Goal: Task Accomplishment & Management: Use online tool/utility

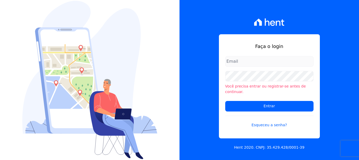
type input "[EMAIL_ADDRESS][DOMAIN_NAME]"
drag, startPoint x: 281, startPoint y: 59, endPoint x: 281, endPoint y: 62, distance: 2.9
click at [281, 60] on input "documentos@fronteimoveis.com.br" at bounding box center [269, 61] width 88 height 11
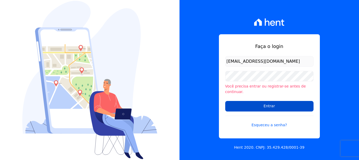
click at [277, 103] on input "Entrar" at bounding box center [269, 106] width 88 height 11
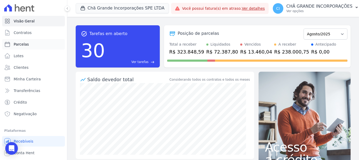
click at [20, 47] on span "Parcelas" at bounding box center [21, 44] width 15 height 5
select select
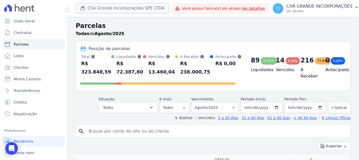
click at [121, 11] on button "Chã Grande Incorporações SPE LTDA" at bounding box center [122, 8] width 93 height 10
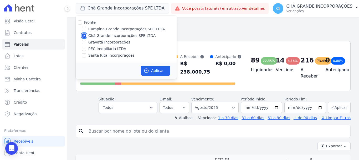
click at [85, 35] on input "Chã Grande Incorporações SPE LTDA" at bounding box center [84, 35] width 4 height 4
checkbox input "false"
click at [84, 41] on input "Gravatá Incorporações" at bounding box center [84, 42] width 4 height 4
checkbox input "true"
click at [156, 70] on button "Aplicar" at bounding box center [155, 70] width 29 height 10
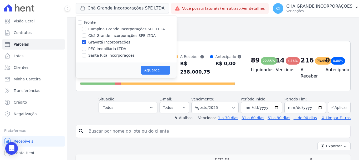
select select
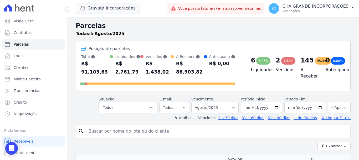
click at [182, 126] on input "search" at bounding box center [216, 131] width 263 height 11
type input "fabiana santos"
select select
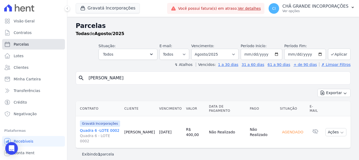
click at [23, 42] on span "Parcelas" at bounding box center [21, 44] width 15 height 5
select select
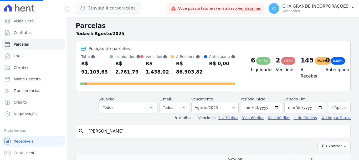
select select
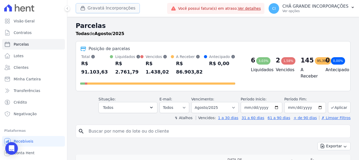
click at [94, 8] on button "Gravatá Incorporações" at bounding box center [108, 8] width 64 height 10
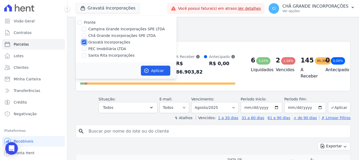
click at [84, 41] on input "Gravatá Incorporações" at bounding box center [84, 42] width 4 height 4
checkbox input "false"
click at [84, 29] on input "Campina Grande Incorporações SPE LTDA" at bounding box center [84, 29] width 4 height 4
checkbox input "true"
click at [159, 71] on button "Aplicar" at bounding box center [155, 70] width 29 height 10
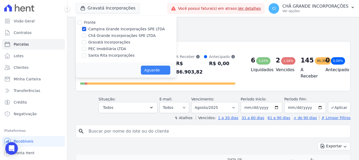
select select
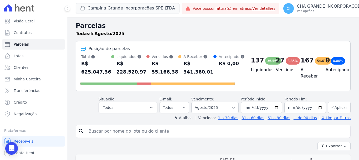
click at [159, 135] on input "search" at bounding box center [216, 131] width 263 height 11
type input "monaysa"
select select
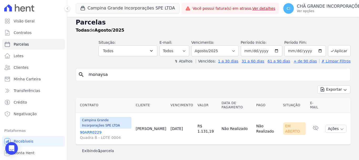
scroll to position [4, 0]
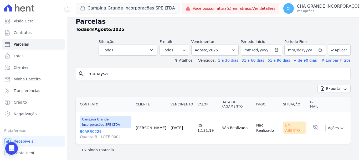
click at [85, 131] on link "90ARR0229 Quadra B - LOTE 0004" at bounding box center [106, 134] width 52 height 11
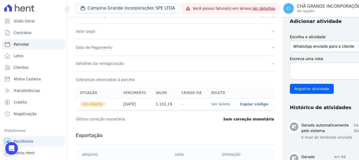
scroll to position [131, 0]
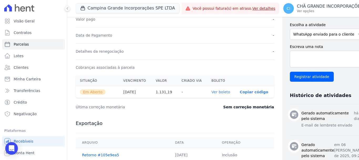
click at [211, 88] on th "Ver boleto" at bounding box center [221, 92] width 28 height 12
click at [212, 93] on link "Ver boleto" at bounding box center [221, 92] width 19 height 4
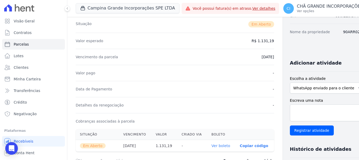
scroll to position [26, 0]
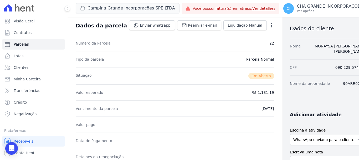
select select
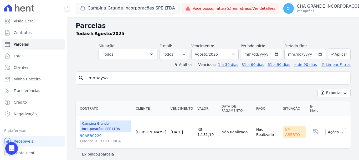
click at [122, 73] on input "monaysa" at bounding box center [216, 78] width 263 height 11
drag, startPoint x: 122, startPoint y: 75, endPoint x: 31, endPoint y: 69, distance: 91.4
click at [31, 69] on div "Visão Geral Contratos Parcelas Lotes Clientes Minha Carteira Transferências Cré…" at bounding box center [179, 80] width 359 height 160
type input "vitor novaes"
select select
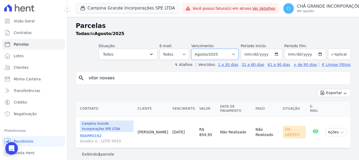
click at [213, 56] on select "Filtrar por período ──────── Todos os meses Janeiro/2023 Fevereiro/2023 Março/2…" at bounding box center [214, 54] width 47 height 11
select select "05/2025"
click at [195, 49] on select "Filtrar por período ──────── Todos os meses Janeiro/2023 Fevereiro/2023 Março/2…" at bounding box center [214, 54] width 47 height 11
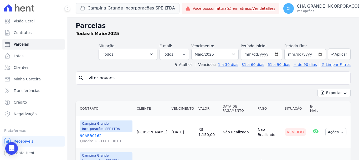
select select
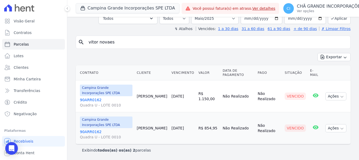
scroll to position [36, 0]
click at [85, 101] on link "90ARR0162 Quadra U - LOTE 0010" at bounding box center [106, 102] width 53 height 11
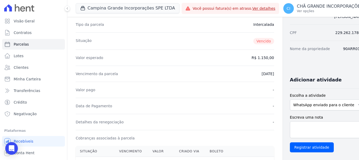
scroll to position [131, 0]
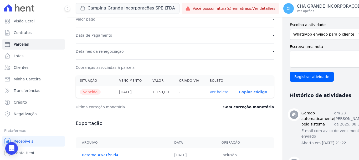
click at [210, 92] on link "Ver boleto" at bounding box center [219, 92] width 19 height 4
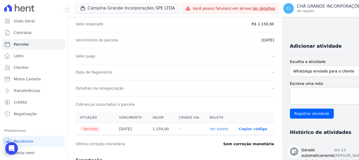
scroll to position [79, 0]
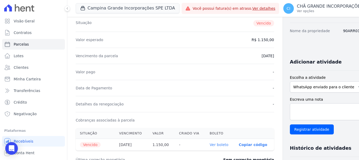
select select
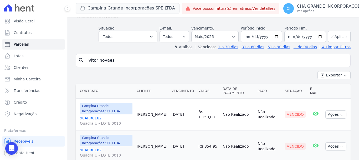
scroll to position [36, 0]
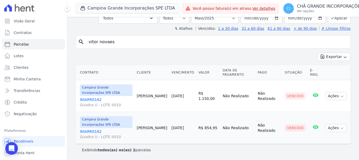
click at [92, 130] on link "90ARR0162 Quadra U - LOTE 0010" at bounding box center [106, 134] width 53 height 11
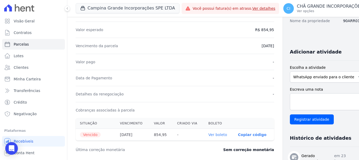
scroll to position [105, 0]
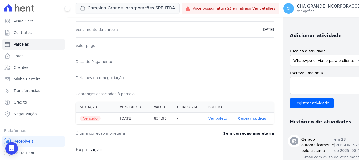
click at [210, 119] on link "Ver boleto" at bounding box center [217, 118] width 19 height 4
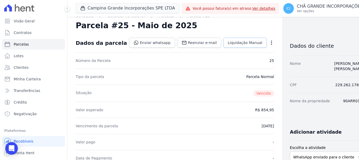
scroll to position [0, 0]
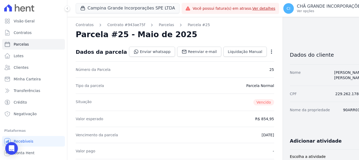
select select
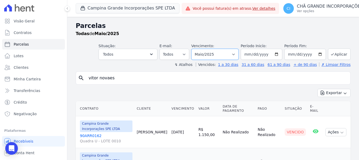
click at [230, 53] on select "Filtrar por período ──────── Todos os meses Janeiro/2023 Fevereiro/2023 Março/2…" at bounding box center [214, 54] width 47 height 11
select select "06/2025"
click at [195, 49] on select "Filtrar por período ──────── Todos os meses Janeiro/2023 Fevereiro/2023 Março/2…" at bounding box center [214, 54] width 47 height 11
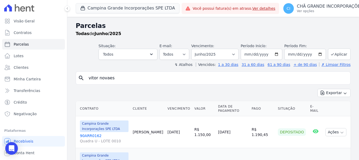
select select
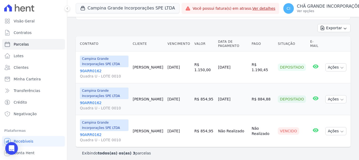
scroll to position [68, 0]
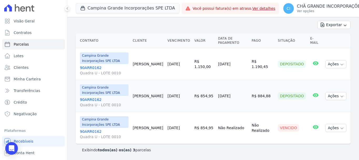
click at [91, 131] on link "90ARR0162 Quadra U - LOTE 0010" at bounding box center [104, 134] width 49 height 11
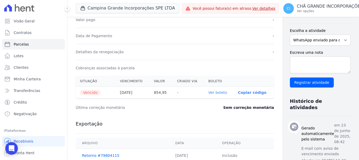
scroll to position [131, 0]
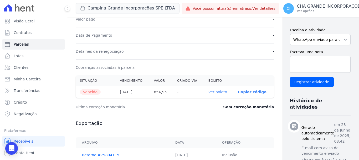
click at [208, 93] on link "Ver boleto" at bounding box center [217, 92] width 19 height 4
select select
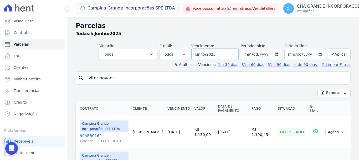
click at [214, 51] on select "Filtrar por período ──────── Todos os meses Janeiro/2023 Fevereiro/2023 Março/2…" at bounding box center [214, 54] width 47 height 11
select select "07/2025"
click at [195, 49] on select "Filtrar por período ──────── Todos os meses Janeiro/2023 Fevereiro/2023 Março/2…" at bounding box center [214, 54] width 47 height 11
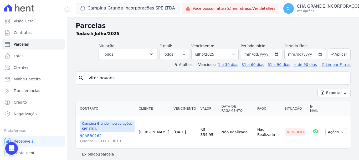
select select
click at [89, 136] on link "90ARR0162 Quadra U - LOTE 0010" at bounding box center [107, 138] width 55 height 11
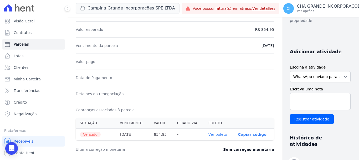
scroll to position [131, 0]
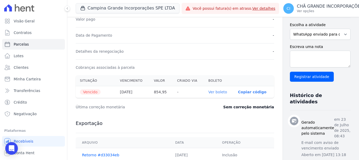
click at [208, 90] on link "Ver boleto" at bounding box center [217, 92] width 19 height 4
select select
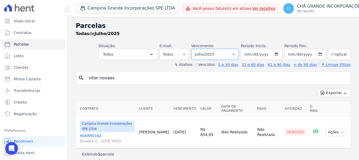
click at [215, 52] on select "Filtrar por período ──────── Todos os meses Janeiro/2023 Fevereiro/2023 Março/2…" at bounding box center [214, 54] width 47 height 11
select select "08/2025"
click at [195, 49] on select "Filtrar por período ──────── Todos os meses Janeiro/2023 Fevereiro/2023 Março/2…" at bounding box center [214, 54] width 47 height 11
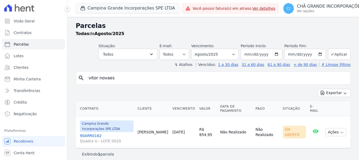
select select
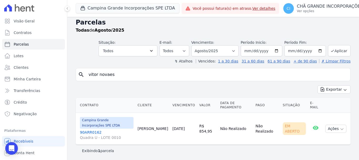
scroll to position [4, 0]
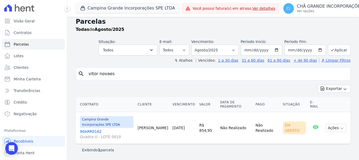
click at [92, 131] on link "90ARR0162 Quadra U - LOTE 0010" at bounding box center [107, 134] width 54 height 11
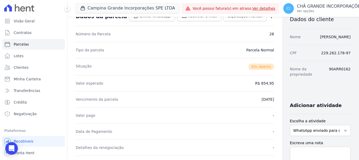
scroll to position [79, 0]
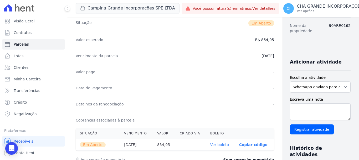
click at [210, 143] on link "Ver boleto" at bounding box center [219, 144] width 19 height 4
click at [17, 42] on span "Parcelas" at bounding box center [21, 44] width 15 height 5
select select
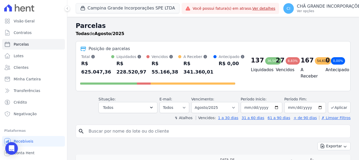
click at [167, 130] on input "search" at bounding box center [216, 131] width 263 height 11
type input "maria de lourdes suderio"
select select
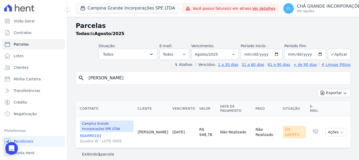
scroll to position [4, 0]
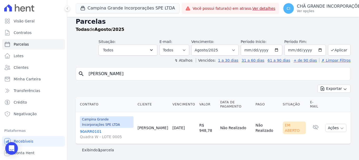
click at [90, 131] on link "90ARR0101 Quadra W - LOTE 0005" at bounding box center [107, 134] width 54 height 11
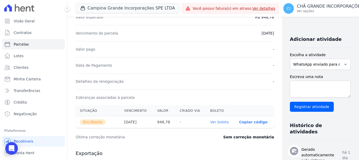
scroll to position [105, 0]
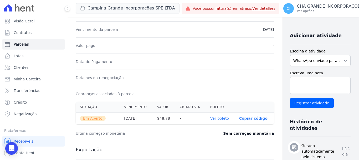
click at [210, 117] on link "Ver boleto" at bounding box center [219, 118] width 19 height 4
click at [18, 45] on span "Parcelas" at bounding box center [21, 44] width 15 height 5
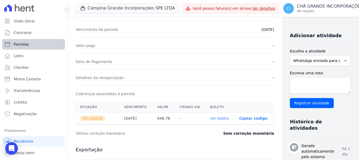
select select
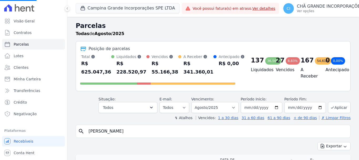
select select
drag, startPoint x: 168, startPoint y: 130, endPoint x: 60, endPoint y: 129, distance: 107.8
click at [60, 129] on div "Visão Geral Contratos Parcelas Lotes Clientes Minha Carteira Transferências Cré…" at bounding box center [179, 80] width 359 height 160
click at [96, 130] on input "search" at bounding box center [216, 131] width 263 height 11
type input "ana cristina"
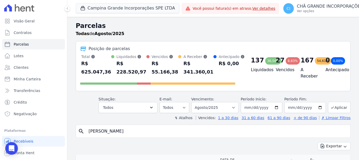
select select
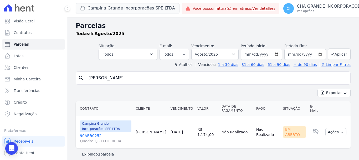
scroll to position [4, 0]
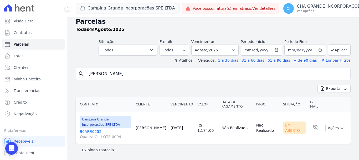
click at [95, 131] on link "90ARR0252 Quadra Q - LOTE 0004" at bounding box center [106, 134] width 52 height 11
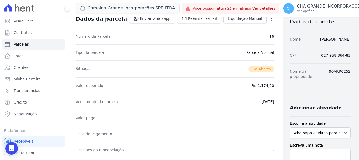
scroll to position [79, 0]
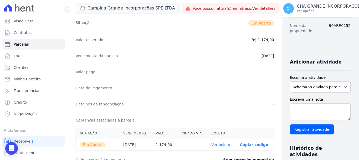
click at [213, 144] on link "Ver boleto" at bounding box center [221, 144] width 19 height 4
click at [29, 66] on link "Clientes" at bounding box center [33, 67] width 63 height 11
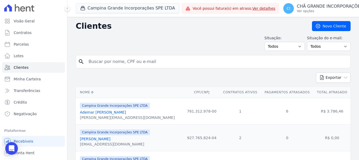
click at [188, 60] on input "search" at bounding box center [216, 61] width 263 height 11
type input "d"
type input "fabiana santos"
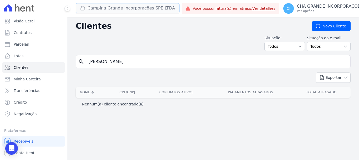
click at [93, 10] on button "Campina Grande Incorporações SPE LTDA" at bounding box center [128, 8] width 104 height 10
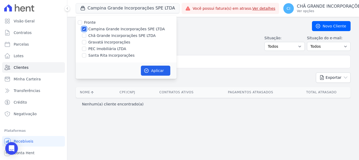
click at [83, 29] on input "Campina Grande Incorporações SPE LTDA" at bounding box center [84, 29] width 4 height 4
checkbox input "false"
drag, startPoint x: 85, startPoint y: 43, endPoint x: 95, endPoint y: 52, distance: 13.8
click at [85, 43] on input "Gravatá Incorporações" at bounding box center [84, 42] width 4 height 4
checkbox input "true"
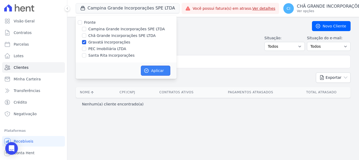
click at [161, 69] on button "Aplicar" at bounding box center [155, 70] width 29 height 10
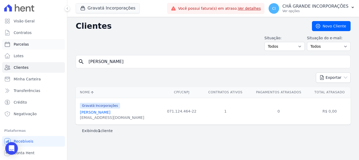
click at [19, 43] on span "Parcelas" at bounding box center [21, 44] width 15 height 5
click at [309, 6] on p "CHÃ GRANDE INCORPORAÇÕES" at bounding box center [315, 6] width 66 height 5
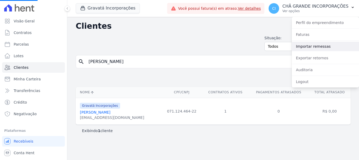
click at [308, 45] on link "Importar remessas" at bounding box center [325, 46] width 67 height 9
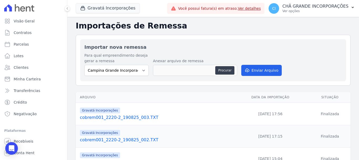
select select
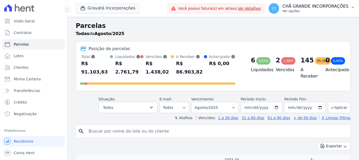
click at [313, 6] on p "CHÃ GRANDE INCORPORAÇÕES" at bounding box center [315, 6] width 66 height 5
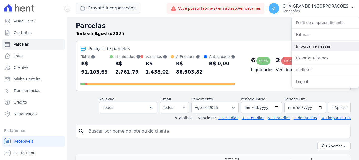
click at [324, 47] on link "Importar remessas" at bounding box center [325, 46] width 67 height 9
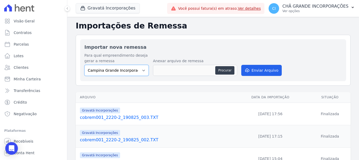
click at [109, 71] on select "Campina Grande Incorporações SPE LTDA Chã Grande Incorporações SPE LTDA Gravatá…" at bounding box center [116, 70] width 64 height 11
select select "5275b983-619f-43ac-95cf-dea9128da5c7"
click at [84, 65] on select "Campina Grande Incorporações SPE LTDA Chã Grande Incorporações SPE LTDA Gravatá…" at bounding box center [116, 70] width 64 height 11
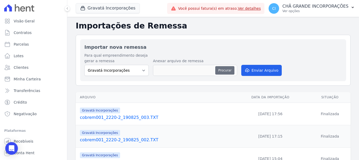
click at [228, 70] on button "Procurar" at bounding box center [224, 70] width 19 height 8
type input "cobrem001_2220-2_200825_001.TXT"
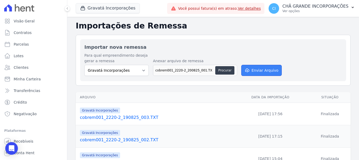
click at [265, 72] on button "Enviar Arquivo" at bounding box center [261, 70] width 40 height 11
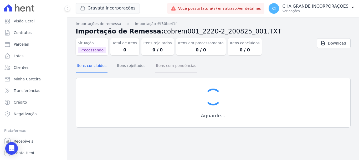
click at [175, 66] on button "Itens com pendências" at bounding box center [176, 66] width 42 height 14
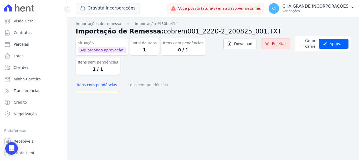
click at [136, 86] on button "Itens sem pendências" at bounding box center [147, 85] width 42 height 14
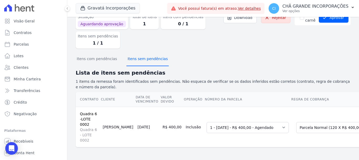
scroll to position [30, 0]
click at [296, 124] on select "Selecione uma Nova Parcela Avulsa Parcela Avulsa Existente Parcela Normal (120 …" at bounding box center [334, 127] width 77 height 11
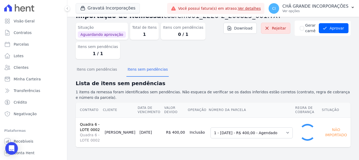
scroll to position [16, 0]
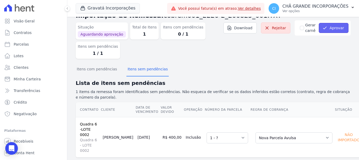
click at [337, 27] on button "Aprovar" at bounding box center [334, 28] width 30 height 10
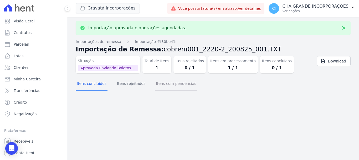
click at [178, 81] on button "Itens com pendências" at bounding box center [176, 84] width 42 height 14
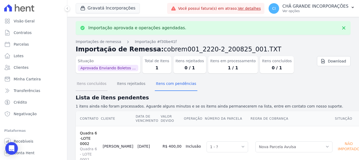
click at [88, 87] on button "Itens concluídos" at bounding box center [92, 84] width 32 height 14
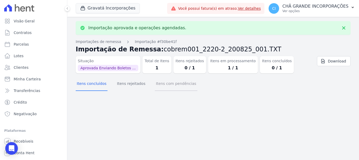
click at [173, 85] on button "Itens com pendências" at bounding box center [176, 84] width 42 height 14
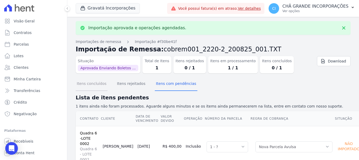
click at [93, 86] on button "Itens concluídos" at bounding box center [92, 84] width 32 height 14
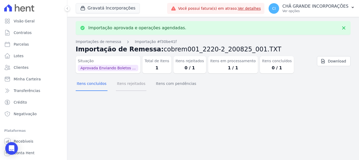
click at [125, 86] on button "Itens rejeitados" at bounding box center [131, 84] width 30 height 14
click at [80, 81] on button "Itens concluídos" at bounding box center [92, 84] width 32 height 14
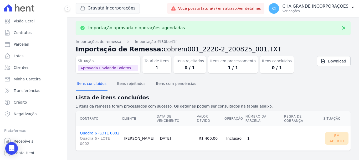
click at [92, 131] on link "Quadra 6 -LOTE 0002 Quadra 6 - LOTE 0002" at bounding box center [100, 138] width 40 height 15
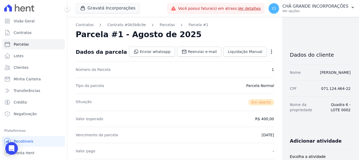
scroll to position [131, 0]
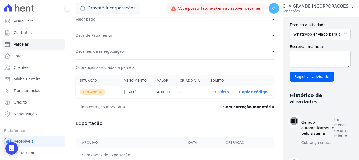
click at [210, 91] on link "Ver boleto" at bounding box center [219, 92] width 19 height 4
